Goal: Task Accomplishment & Management: Use online tool/utility

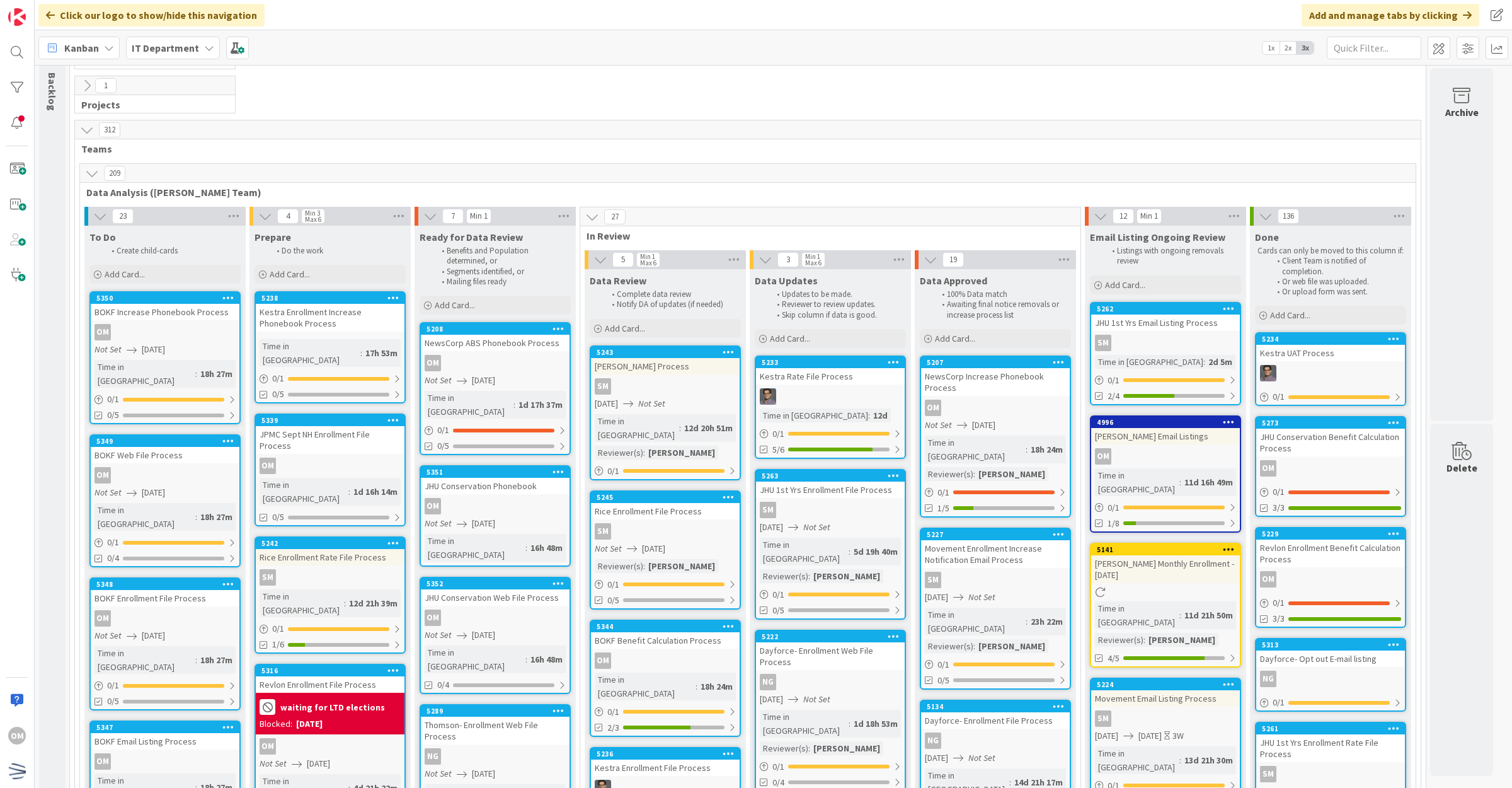
scroll to position [79, 0]
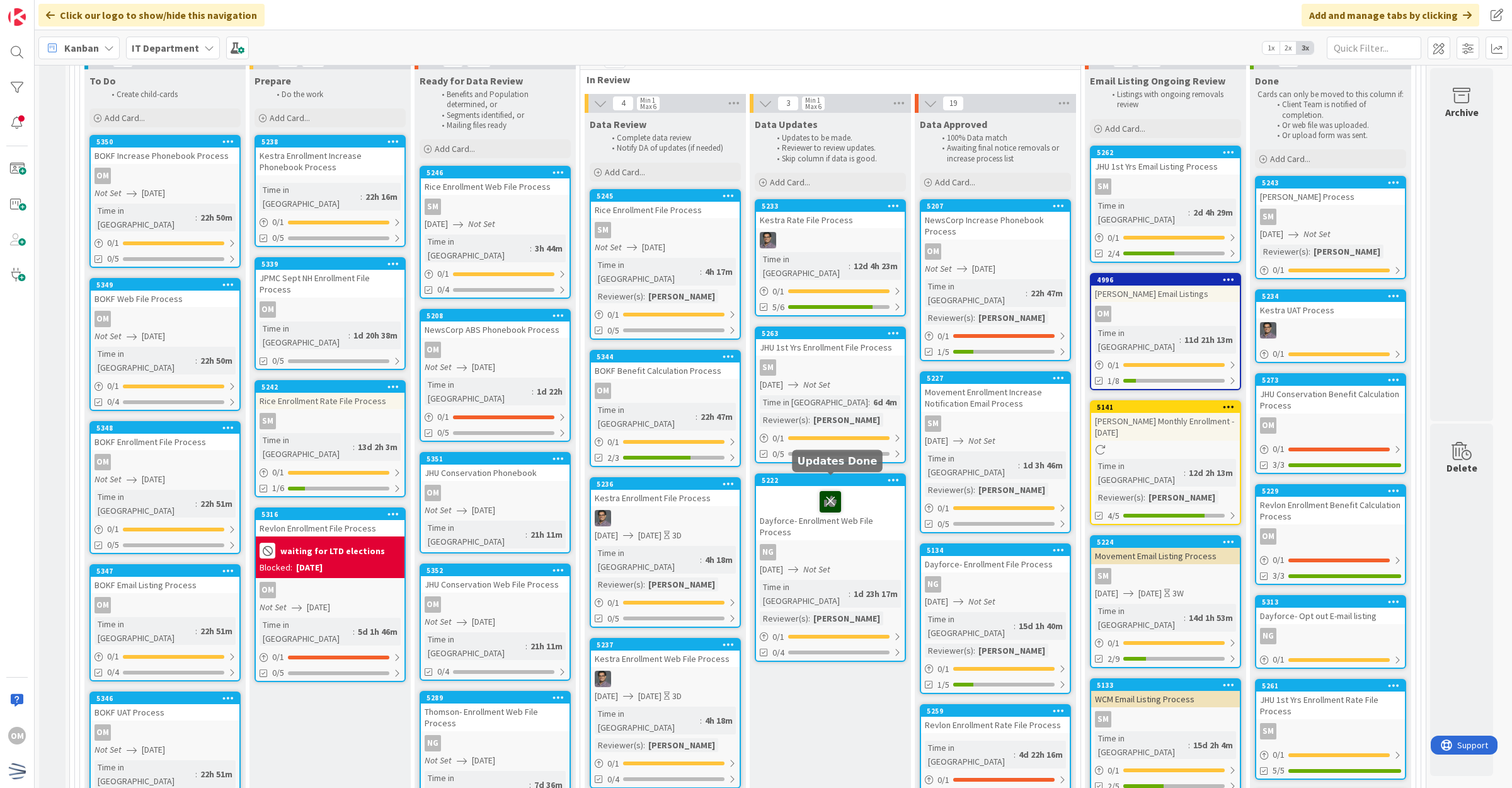
click at [835, 491] on icon at bounding box center [830, 501] width 21 height 20
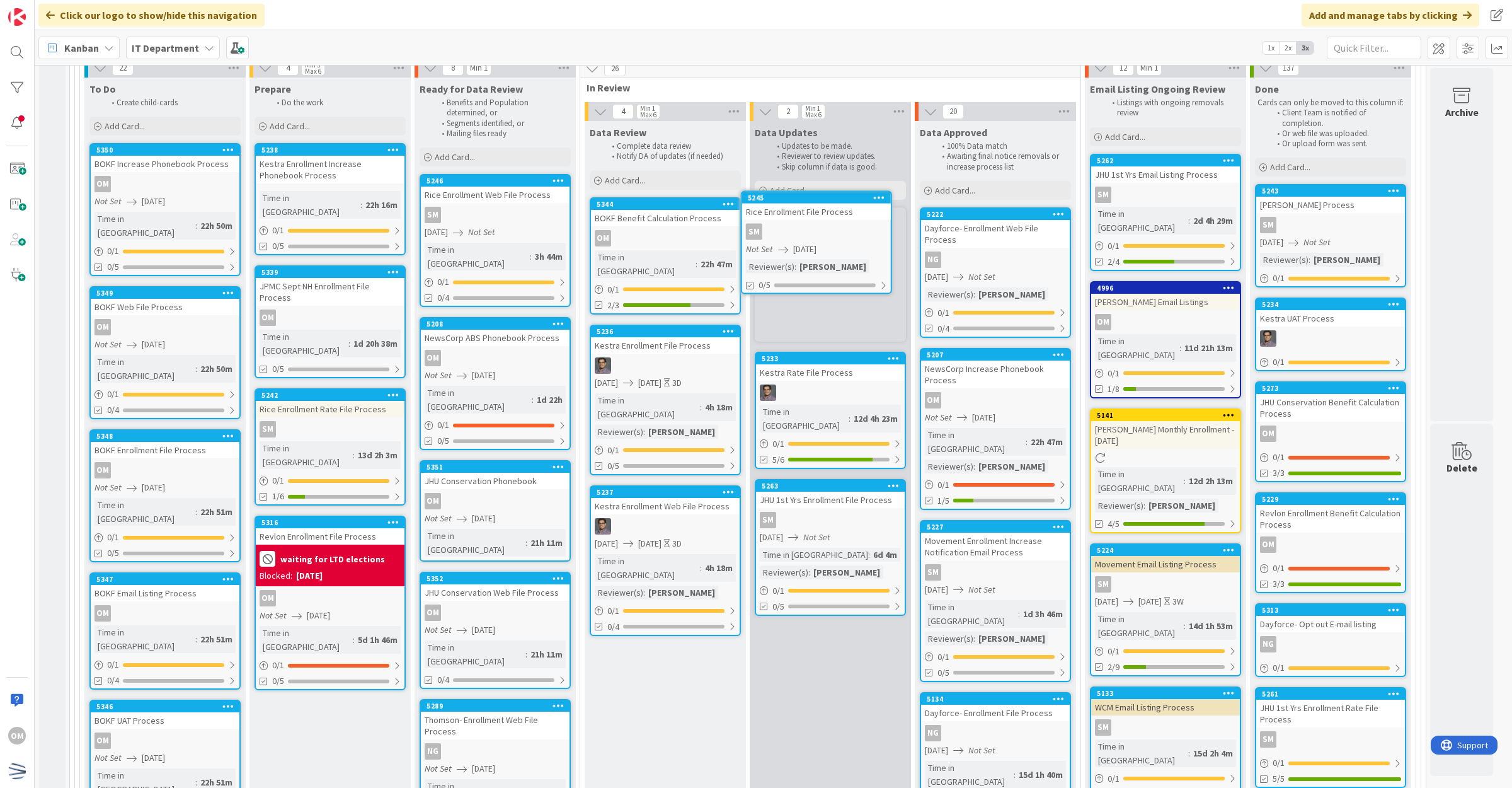
scroll to position [224, 0]
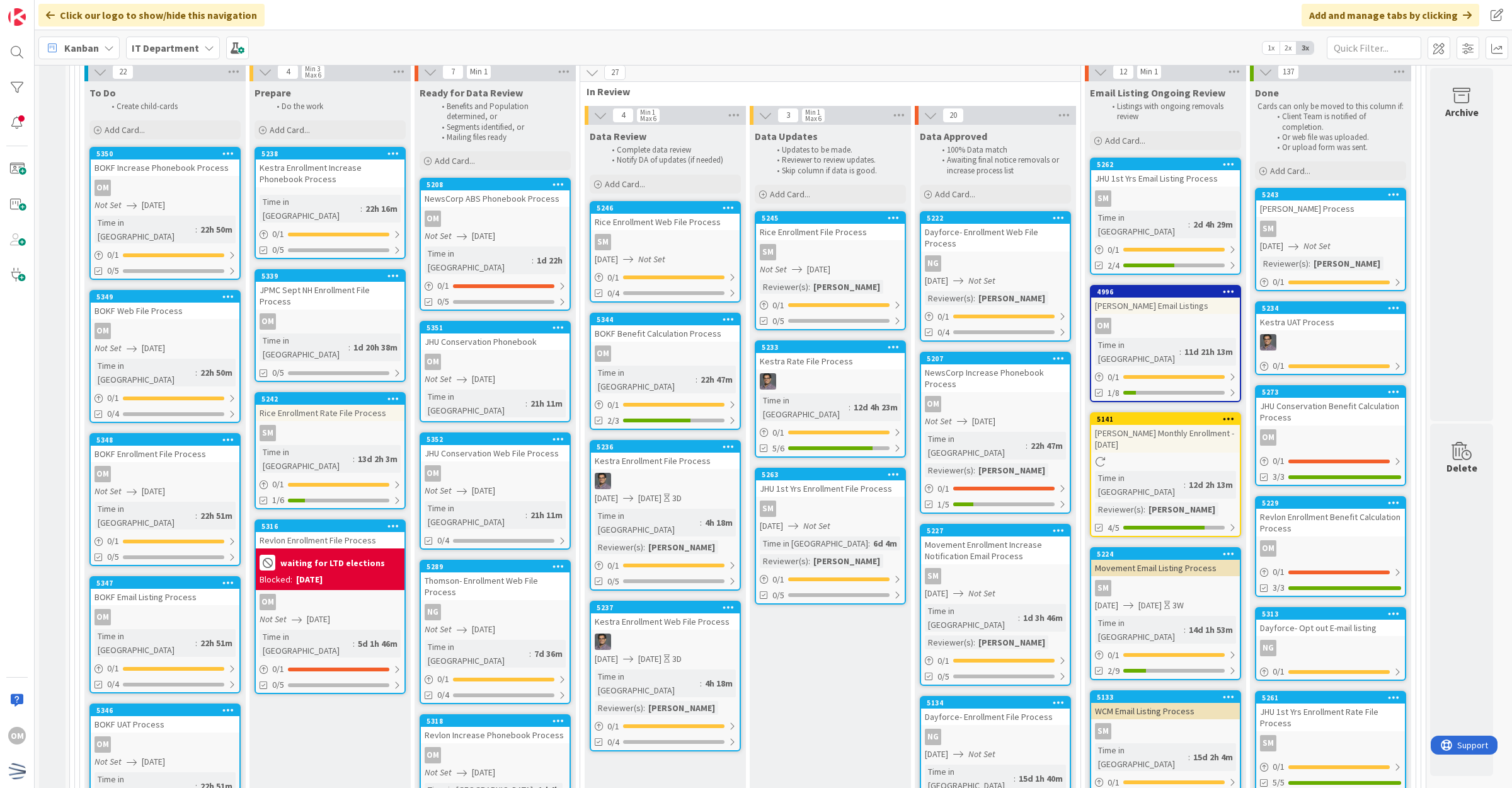
click at [706, 248] on div "SM" at bounding box center [666, 242] width 149 height 16
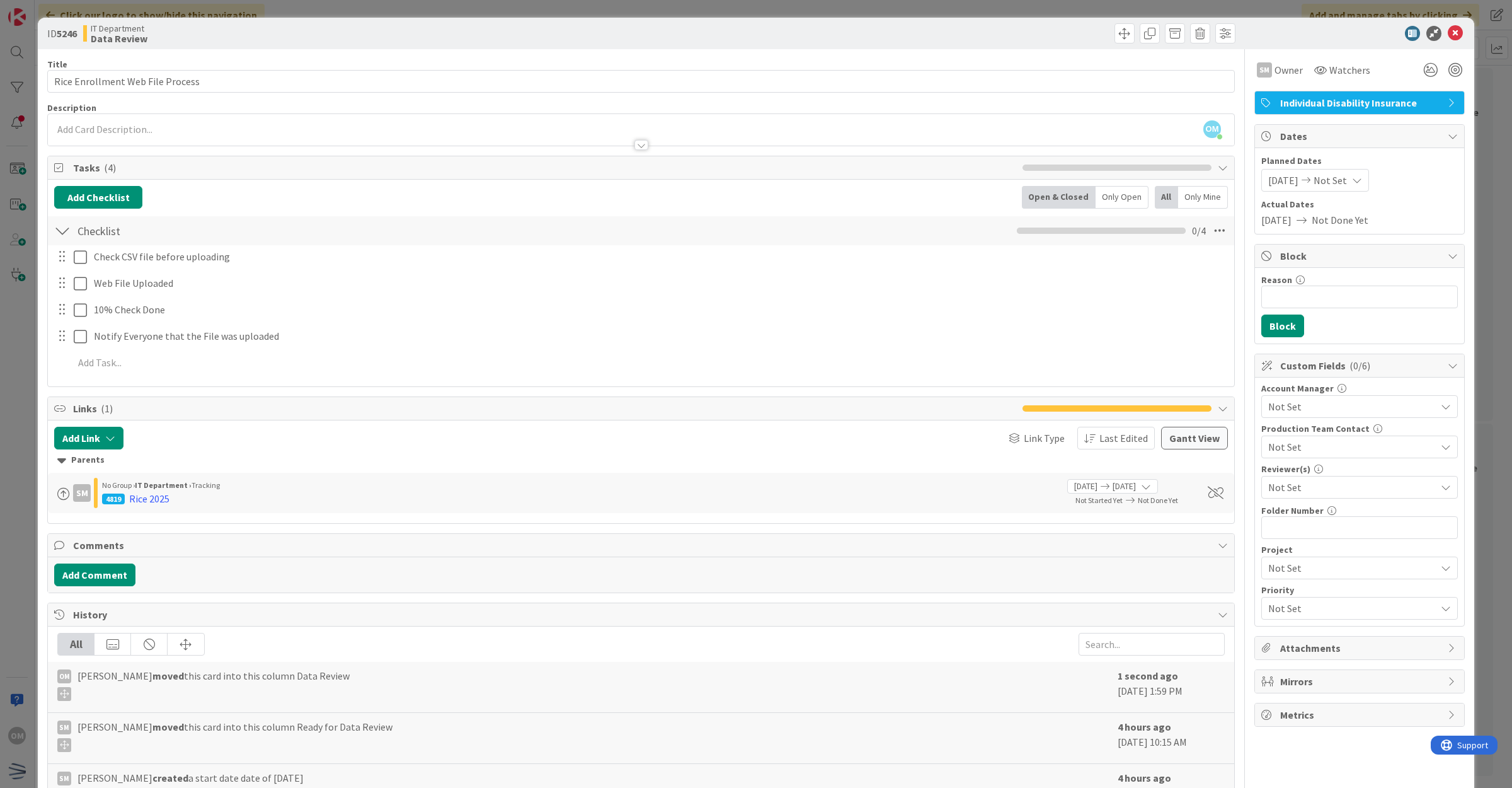
click at [1298, 184] on span "[DATE]" at bounding box center [1283, 180] width 30 height 15
click at [1274, 410] on icon at bounding box center [1281, 410] width 13 height 15
click at [1274, 454] on icon at bounding box center [1281, 451] width 13 height 15
click at [1307, 452] on input "10/08/2025" at bounding box center [1328, 451] width 69 height 23
type input "[DATE]"
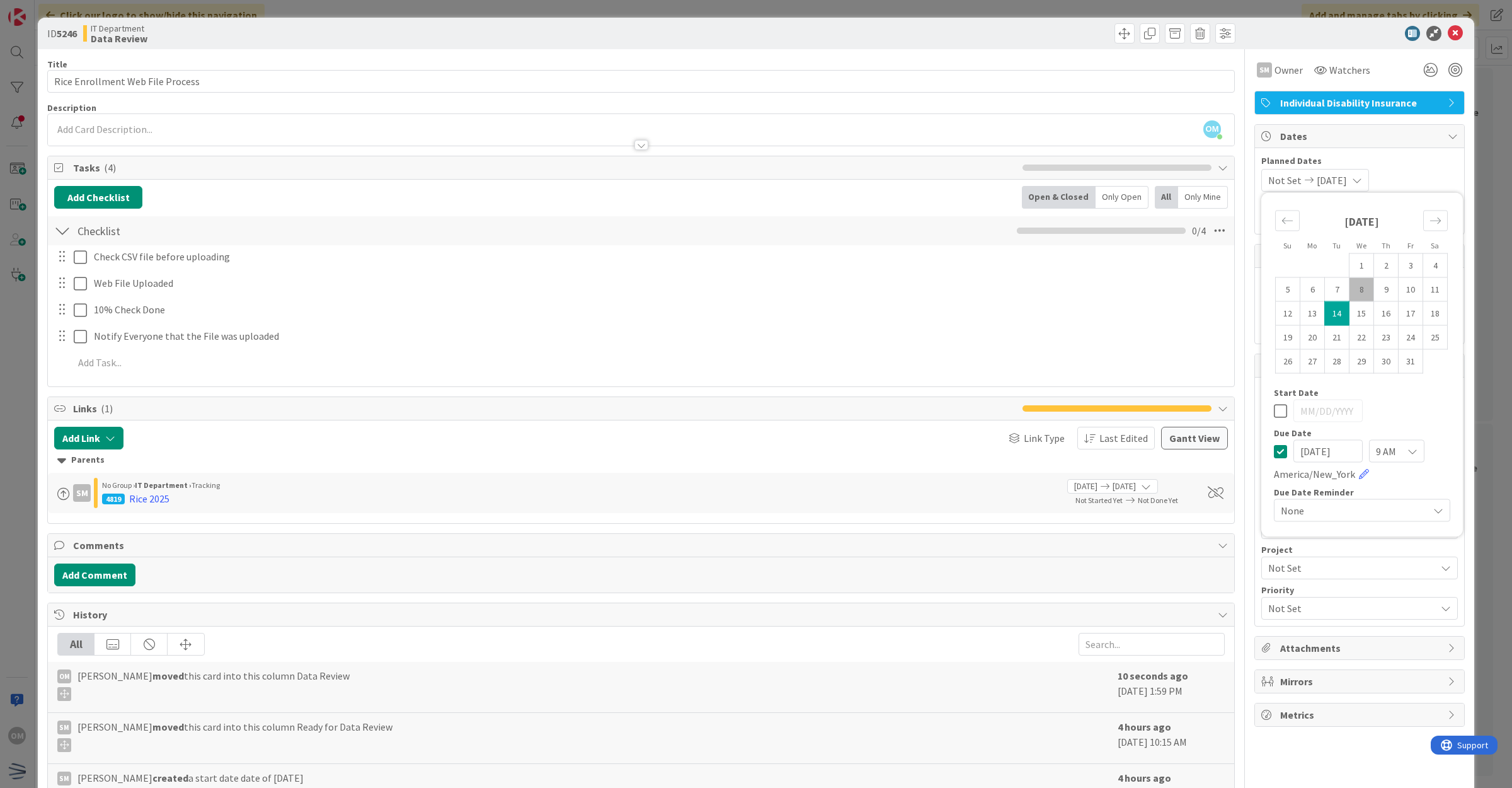
click at [1305, 544] on div "Account Manager Not Set Production Team Contact Not Set Reviewer(s) Not Set Fol…" at bounding box center [1360, 502] width 196 height 236
click at [1321, 490] on span "Not Set" at bounding box center [1352, 487] width 167 height 15
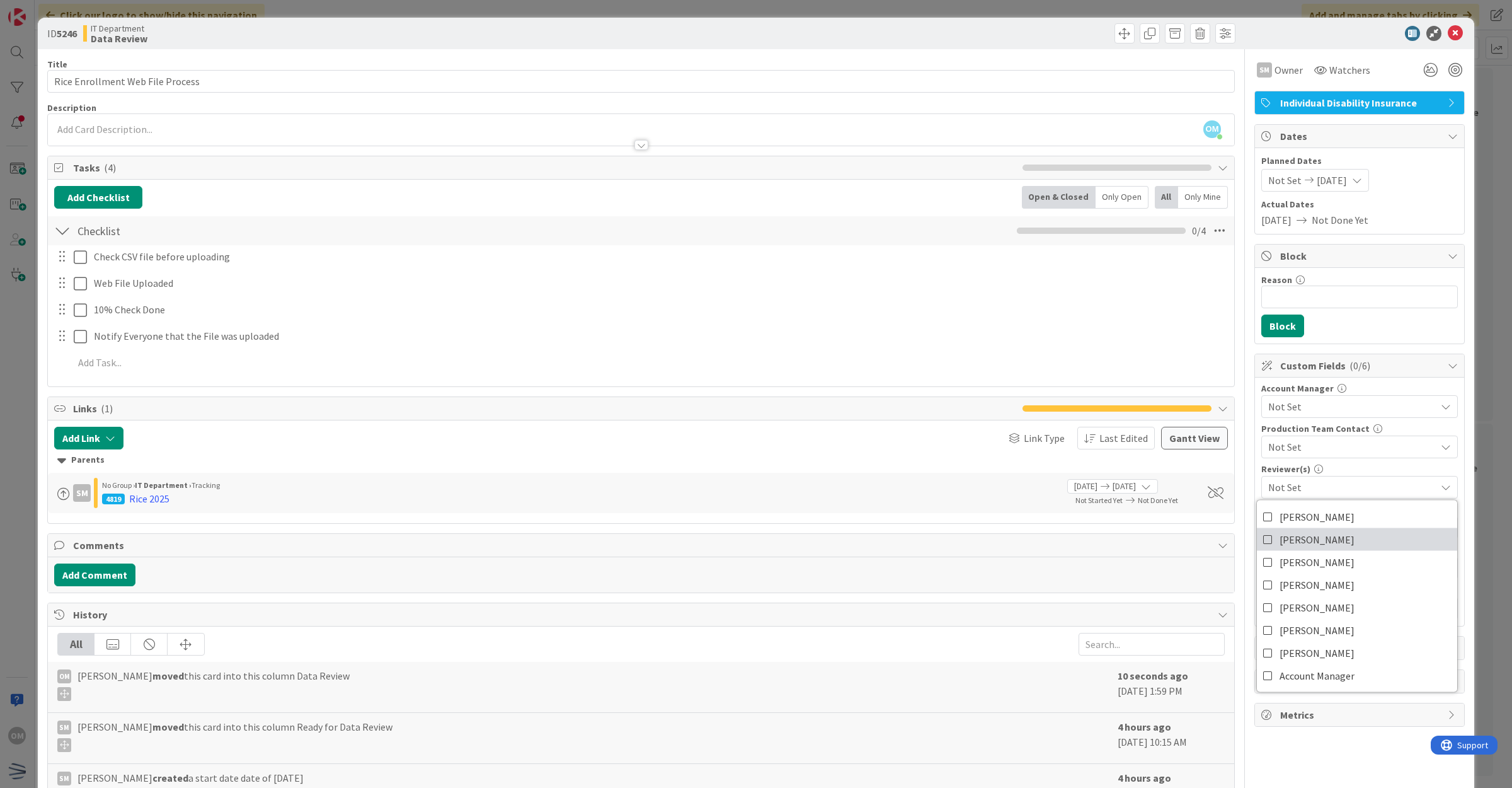
click at [1318, 551] on link "[PERSON_NAME]" at bounding box center [1357, 539] width 200 height 23
click at [1448, 38] on icon at bounding box center [1455, 33] width 15 height 15
